Goal: Transaction & Acquisition: Purchase product/service

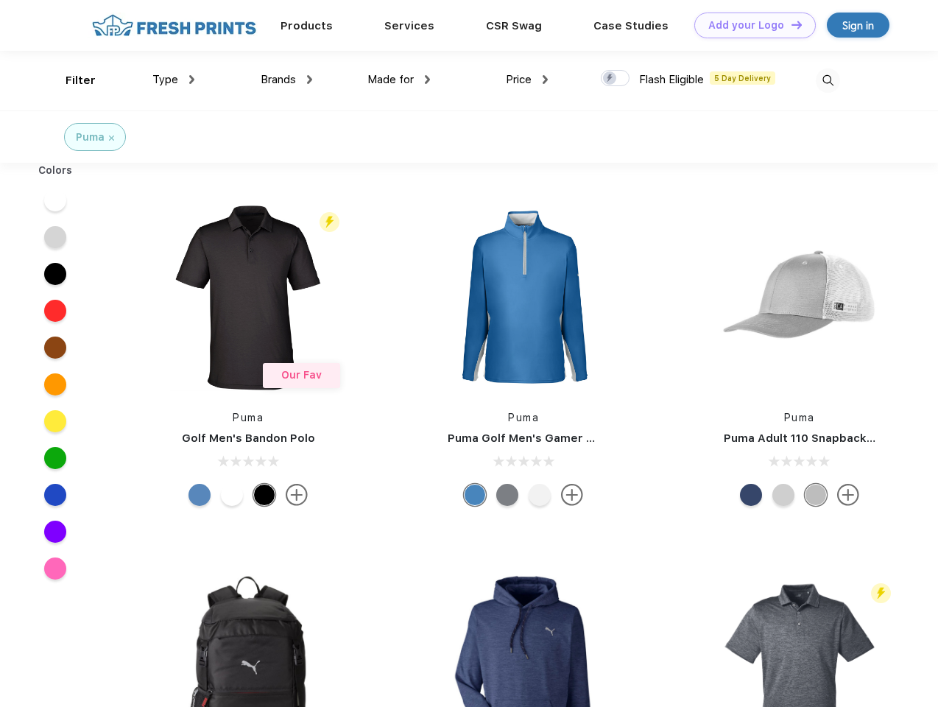
click at [749, 25] on link "Add your Logo Design Tool" at bounding box center [754, 26] width 121 height 26
click at [0, 0] on div "Design Tool" at bounding box center [0, 0] width 0 height 0
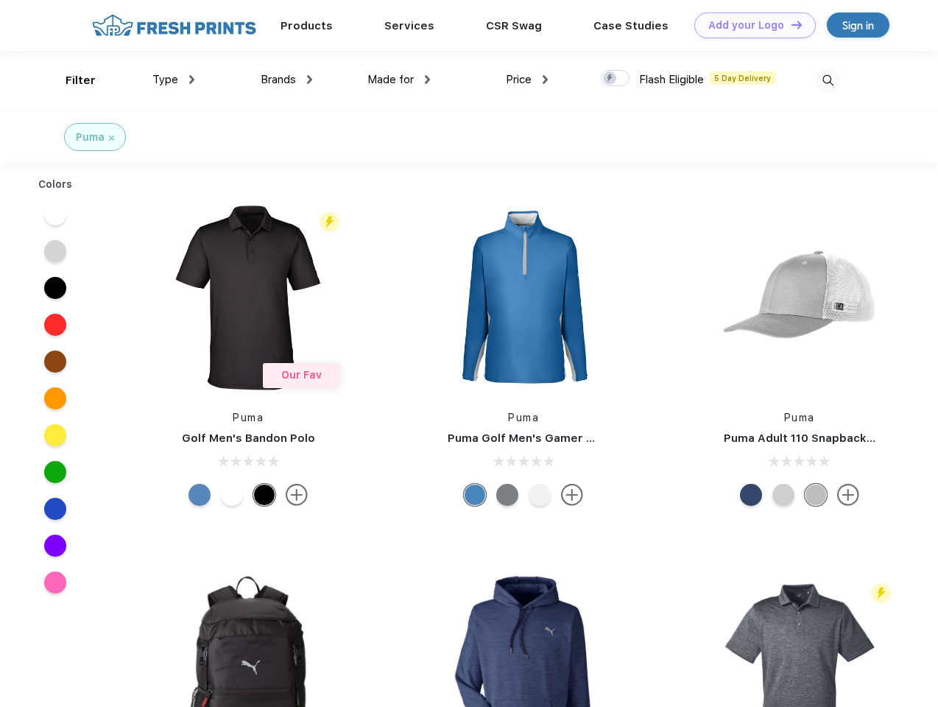
click at [790, 24] on link "Add your Logo Design Tool" at bounding box center [754, 26] width 121 height 26
click at [71, 80] on div "Filter" at bounding box center [81, 80] width 30 height 17
click at [174, 79] on span "Type" at bounding box center [165, 79] width 26 height 13
click at [286, 79] on span "Brands" at bounding box center [278, 79] width 35 height 13
click at [399, 79] on span "Made for" at bounding box center [390, 79] width 46 height 13
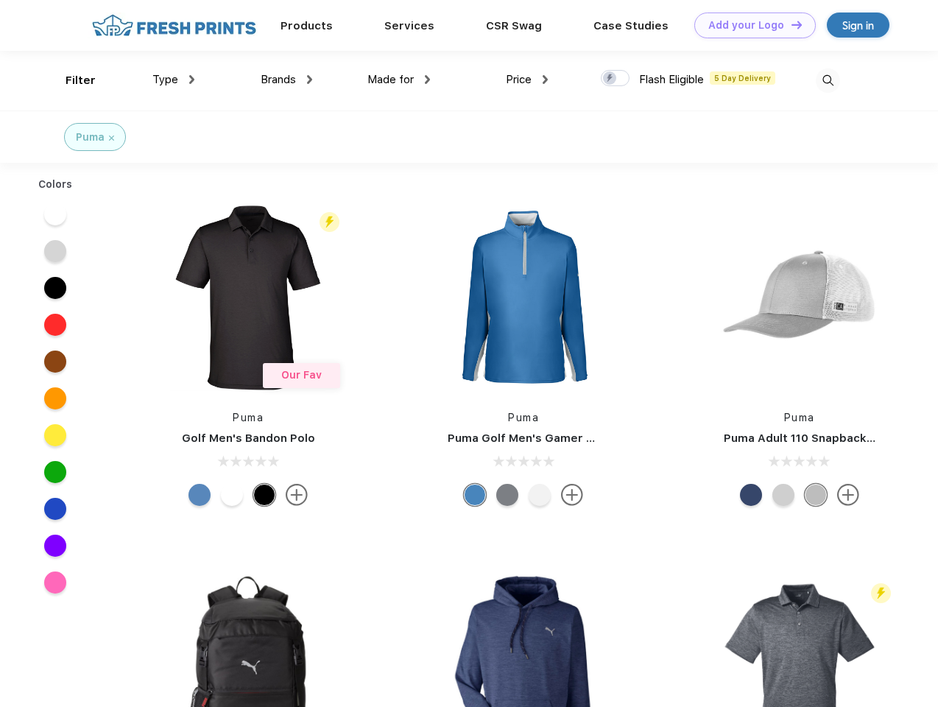
click at [527, 79] on span "Price" at bounding box center [519, 79] width 26 height 13
click at [615, 79] on div at bounding box center [615, 78] width 29 height 16
click at [610, 79] on input "checkbox" at bounding box center [606, 74] width 10 height 10
click at [827, 80] on img at bounding box center [828, 80] width 24 height 24
